Goal: Information Seeking & Learning: Learn about a topic

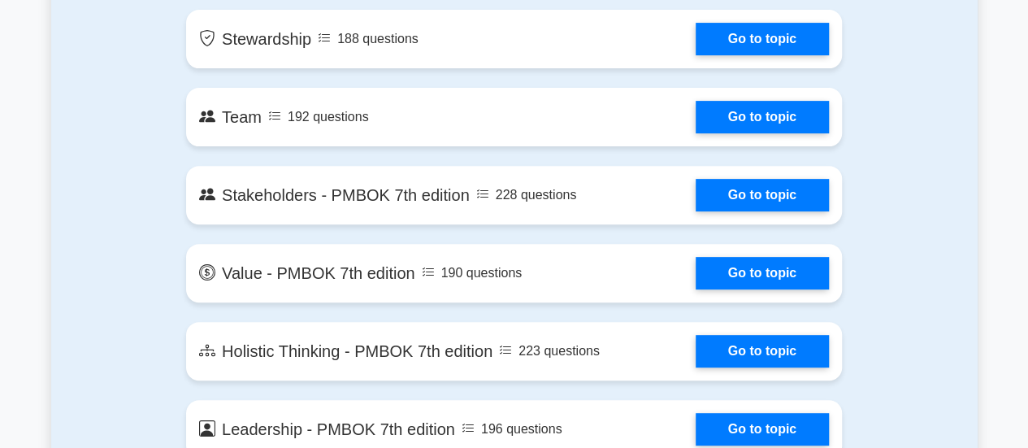
scroll to position [3311, 0]
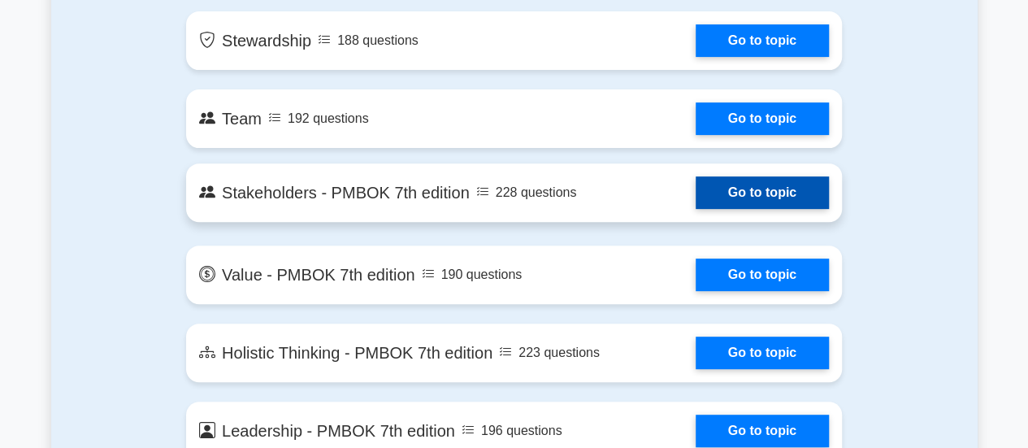
click at [696, 194] on link "Go to topic" at bounding box center [762, 192] width 133 height 33
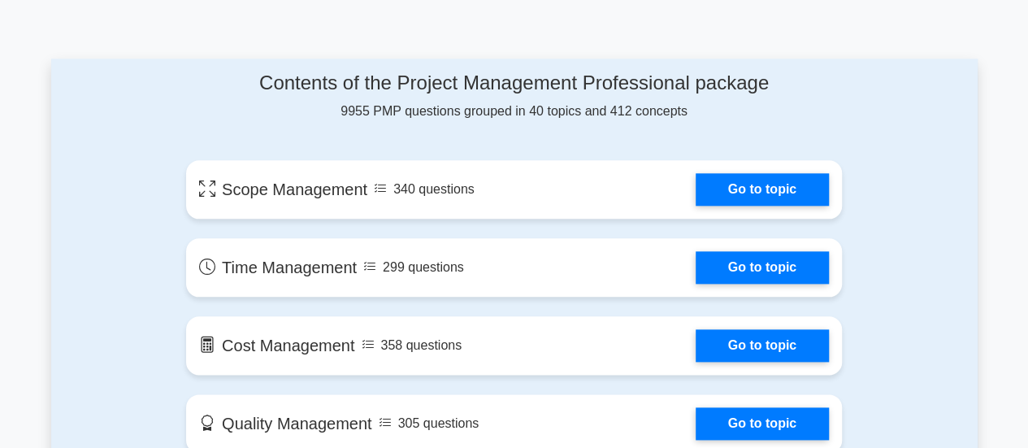
scroll to position [829, 0]
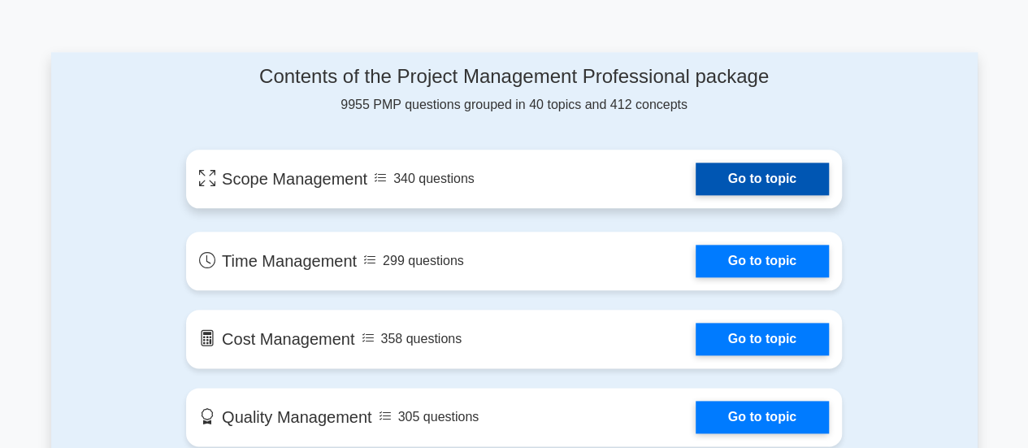
click at [723, 168] on link "Go to topic" at bounding box center [762, 179] width 133 height 33
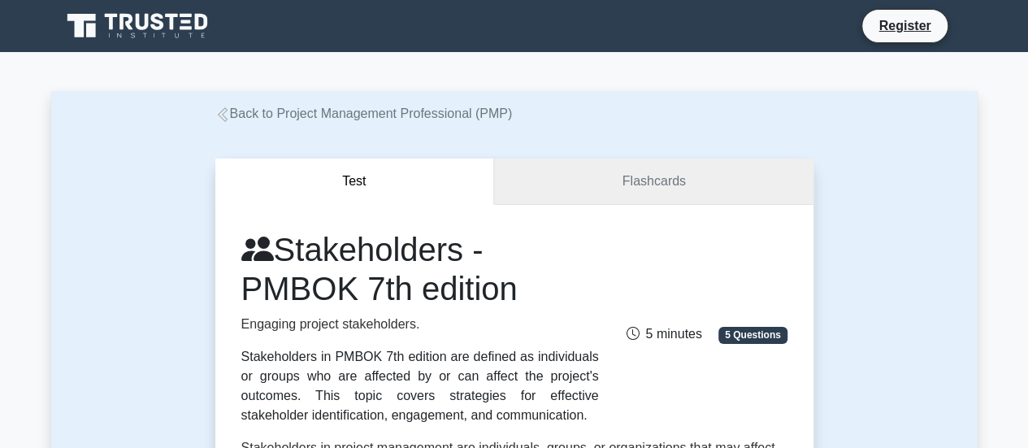
click at [665, 199] on link "Flashcards" at bounding box center [653, 181] width 319 height 46
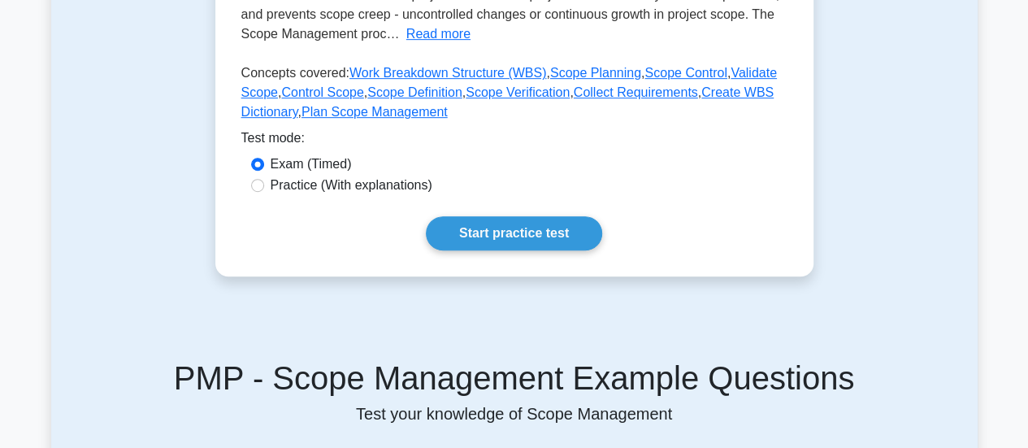
scroll to position [397, 0]
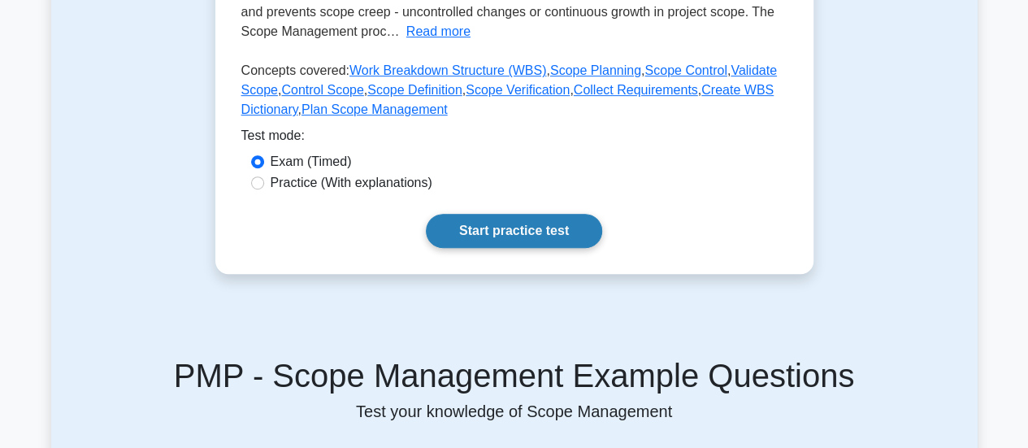
click at [527, 232] on link "Start practice test" at bounding box center [514, 231] width 176 height 34
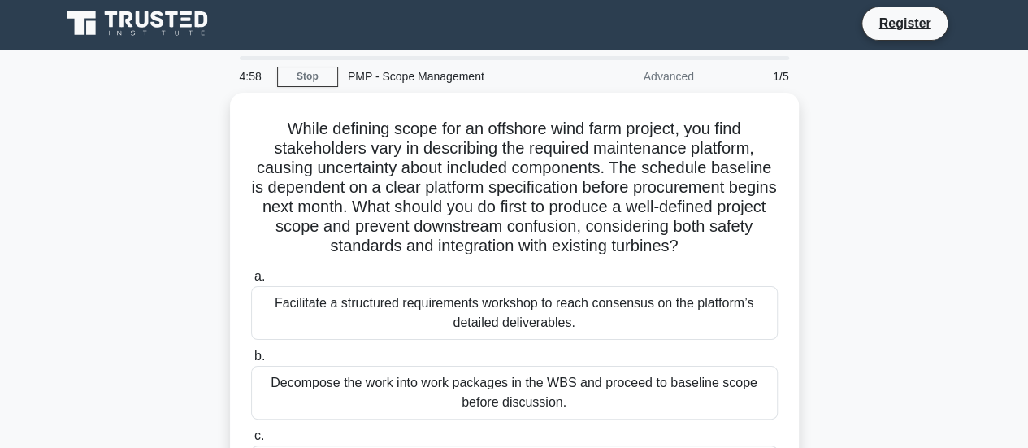
scroll to position [3, 0]
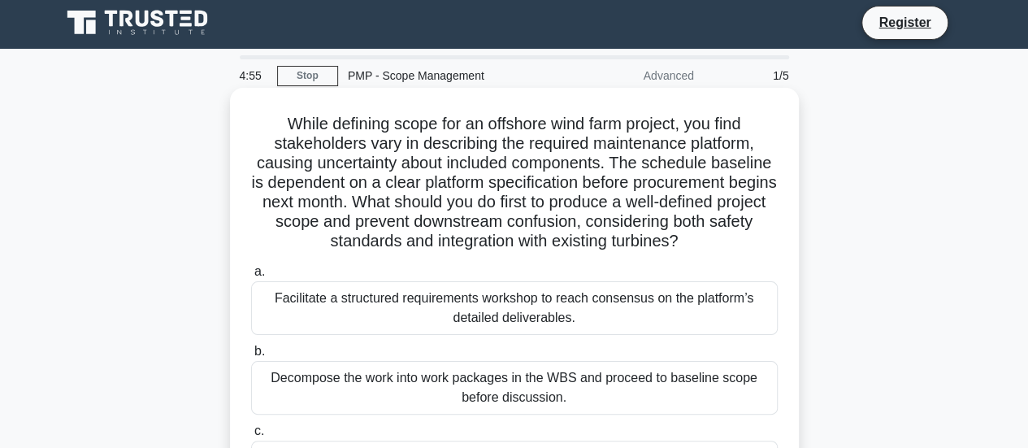
drag, startPoint x: 275, startPoint y: 121, endPoint x: 723, endPoint y: 214, distance: 457.2
click at [723, 214] on h5 "While defining scope for an offshore wind farm project, you find stakeholders v…" at bounding box center [514, 183] width 530 height 138
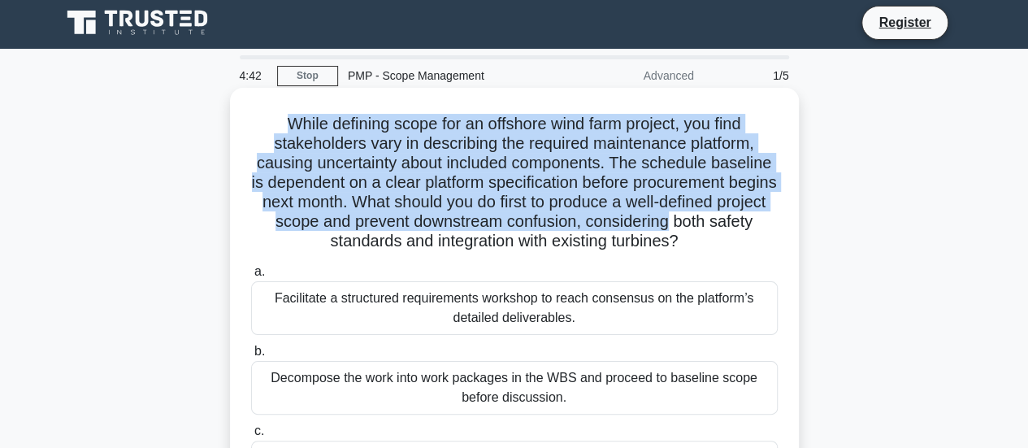
drag, startPoint x: 918, startPoint y: 2, endPoint x: 470, endPoint y: 150, distance: 472.0
click at [470, 150] on h5 "While defining scope for an offshore wind farm project, you find stakeholders v…" at bounding box center [514, 183] width 530 height 138
click at [362, 170] on h5 "While defining scope for an offshore wind farm project, you find stakeholders v…" at bounding box center [514, 183] width 530 height 138
click at [314, 119] on h5 "While defining scope for an offshore wind farm project, you find stakeholders v…" at bounding box center [514, 183] width 530 height 138
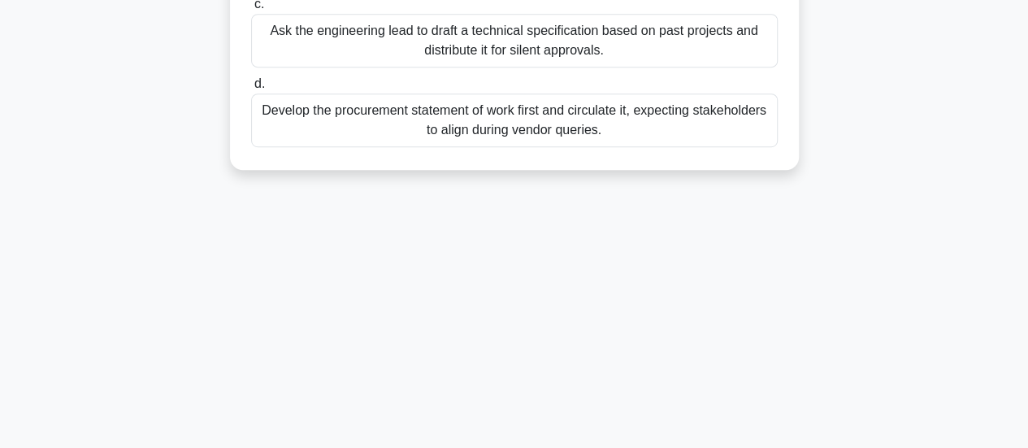
scroll to position [0, 0]
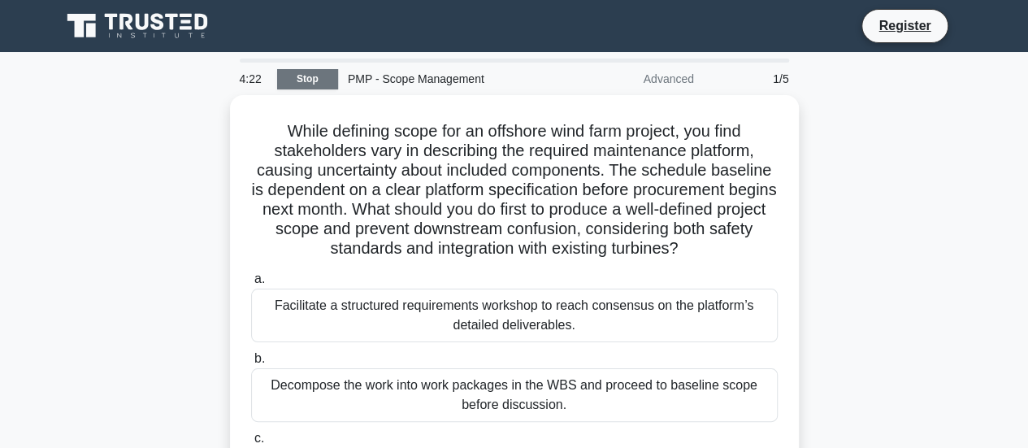
click at [319, 76] on link "Stop" at bounding box center [307, 79] width 61 height 20
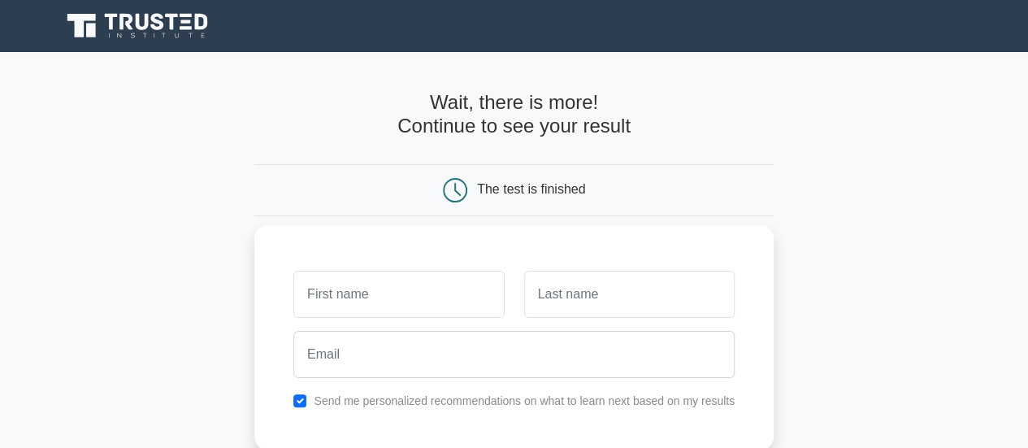
scroll to position [366, 0]
